Goal: Information Seeking & Learning: Learn about a topic

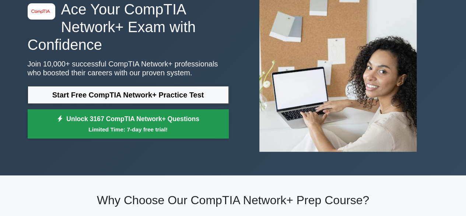
scroll to position [74, 0]
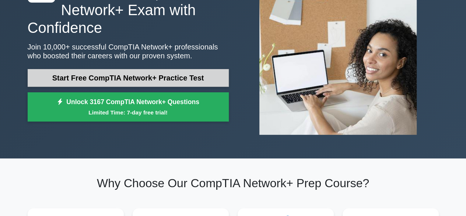
click at [198, 81] on link "Start Free CompTIA Network+ Practice Test" at bounding box center [128, 78] width 201 height 18
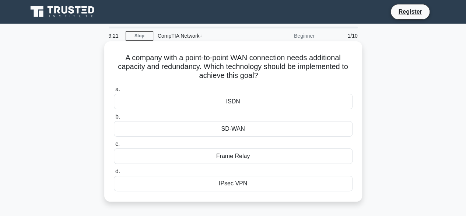
click at [223, 130] on div "SD-WAN" at bounding box center [233, 128] width 239 height 15
click at [114, 119] on input "b. SD-WAN" at bounding box center [114, 116] width 0 height 5
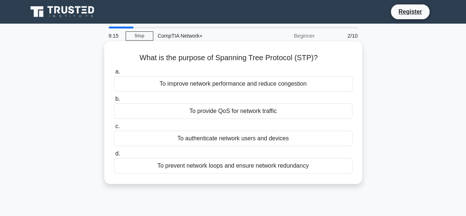
click at [186, 167] on div "To prevent network loops and ensure network redundancy" at bounding box center [233, 165] width 239 height 15
click at [114, 156] on input "d. To prevent network loops and ensure network redundancy" at bounding box center [114, 153] width 0 height 5
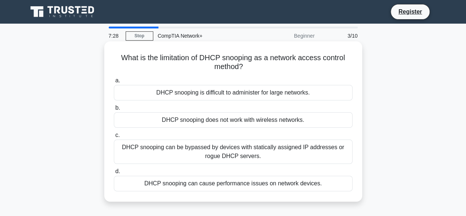
click at [218, 183] on div "DHCP snooping can cause performance issues on network devices." at bounding box center [233, 183] width 239 height 15
click at [114, 174] on input "d. DHCP snooping can cause performance issues on network devices." at bounding box center [114, 171] width 0 height 5
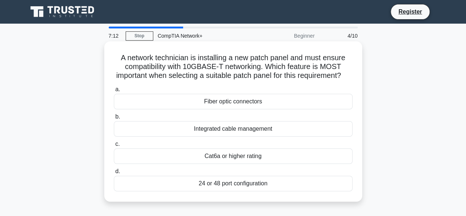
click at [280, 135] on div "Integrated cable management" at bounding box center [233, 128] width 239 height 15
click at [114, 119] on input "b. Integrated cable management" at bounding box center [114, 116] width 0 height 5
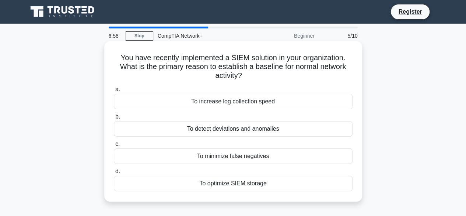
click at [285, 130] on div "To detect deviations and anomalies" at bounding box center [233, 128] width 239 height 15
click at [114, 119] on input "b. To detect deviations and anomalies" at bounding box center [114, 116] width 0 height 5
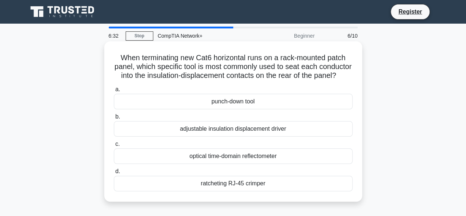
click at [222, 136] on div "adjustable insulation displacement driver" at bounding box center [233, 128] width 239 height 15
click at [114, 119] on input "b. adjustable insulation displacement driver" at bounding box center [114, 116] width 0 height 5
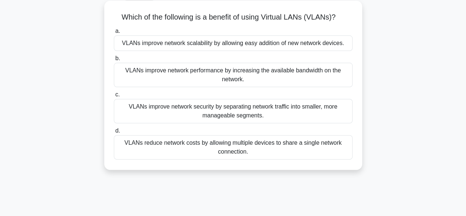
scroll to position [109, 0]
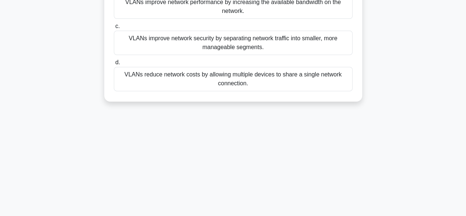
click at [287, 45] on div "VLANs improve network security by separating network traffic into smaller, more…" at bounding box center [233, 43] width 239 height 24
click at [114, 29] on input "c. VLANs improve network security by separating network traffic into smaller, m…" at bounding box center [114, 26] width 0 height 5
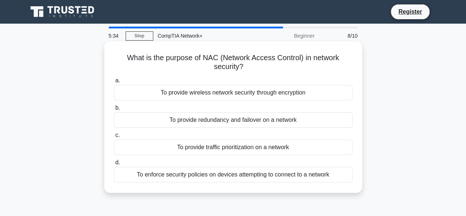
scroll to position [37, 0]
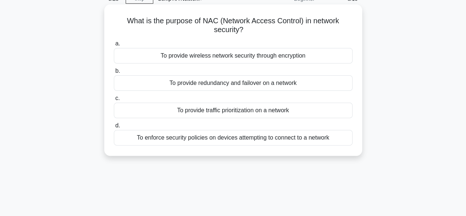
click at [252, 142] on div "To enforce security policies on devices attempting to connect to a network" at bounding box center [233, 137] width 239 height 15
click at [114, 128] on input "d. To enforce security policies on devices attempting to connect to a network" at bounding box center [114, 125] width 0 height 5
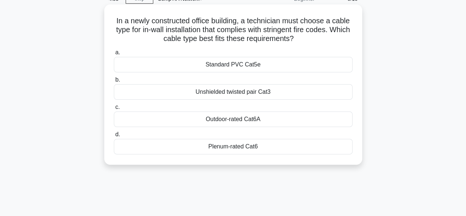
click at [274, 119] on div "Outdoor-rated Cat6A" at bounding box center [233, 118] width 239 height 15
click at [114, 110] on input "c. Outdoor-rated Cat6A" at bounding box center [114, 107] width 0 height 5
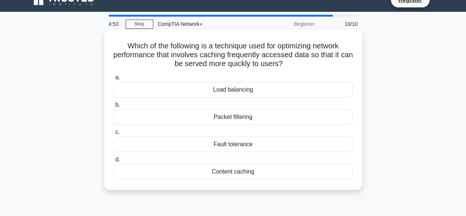
scroll to position [0, 0]
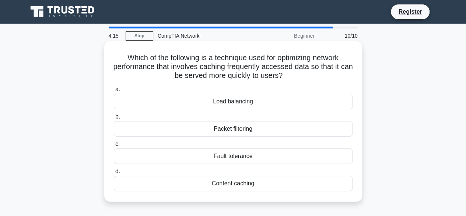
click at [255, 183] on div "Content caching" at bounding box center [233, 183] width 239 height 15
click at [114, 174] on input "d. Content caching" at bounding box center [114, 171] width 0 height 5
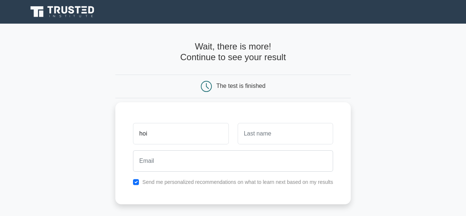
type input "hoi"
click at [252, 131] on input "text" at bounding box center [286, 133] width 96 height 21
type input "kjhoi"
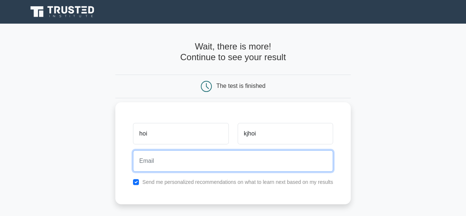
click at [220, 169] on input "email" at bounding box center [233, 160] width 200 height 21
type input "[EMAIL_ADDRESS][DOMAIN_NAME]"
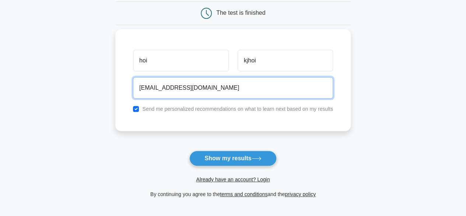
scroll to position [74, 0]
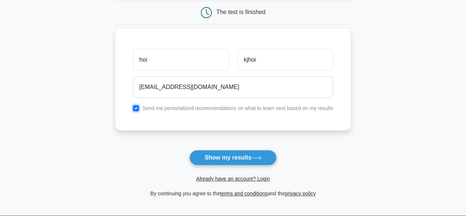
click at [136, 107] on input "checkbox" at bounding box center [136, 108] width 6 height 6
checkbox input "false"
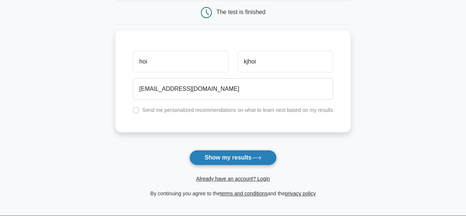
click at [240, 160] on button "Show my results" at bounding box center [233, 157] width 87 height 15
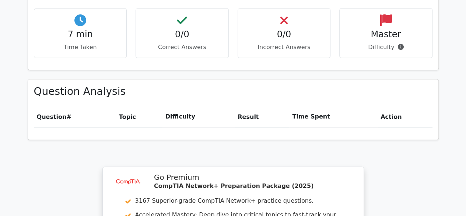
scroll to position [436, 0]
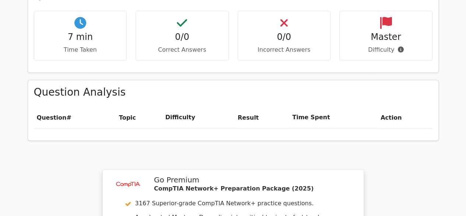
click at [128, 107] on th "Topic" at bounding box center [139, 117] width 46 height 21
click at [192, 107] on th "Difficulty" at bounding box center [199, 117] width 72 height 21
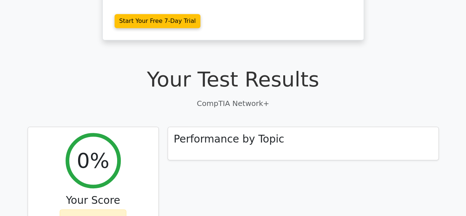
scroll to position [141, 0]
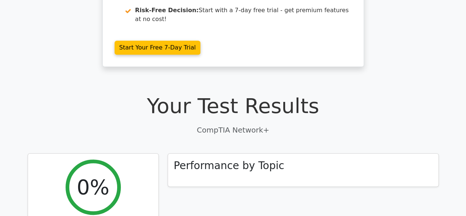
click at [243, 124] on p "CompTIA Network+" at bounding box center [234, 129] width 412 height 11
click at [246, 152] on div "Performance by Topic" at bounding box center [303, 168] width 271 height 33
click at [248, 157] on h3 "Performance by Topic" at bounding box center [229, 163] width 111 height 13
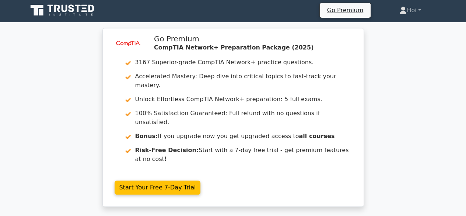
scroll to position [0, 0]
